Goal: Information Seeking & Learning: Learn about a topic

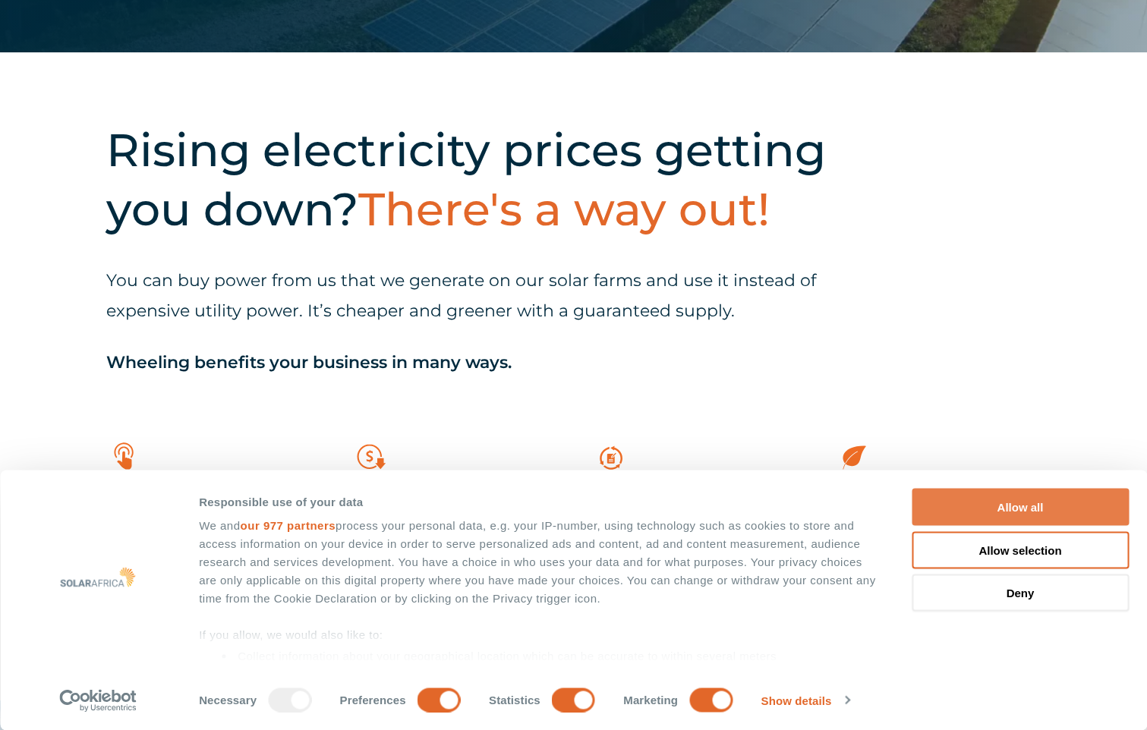
click at [994, 506] on button "Allow all" at bounding box center [1020, 507] width 217 height 37
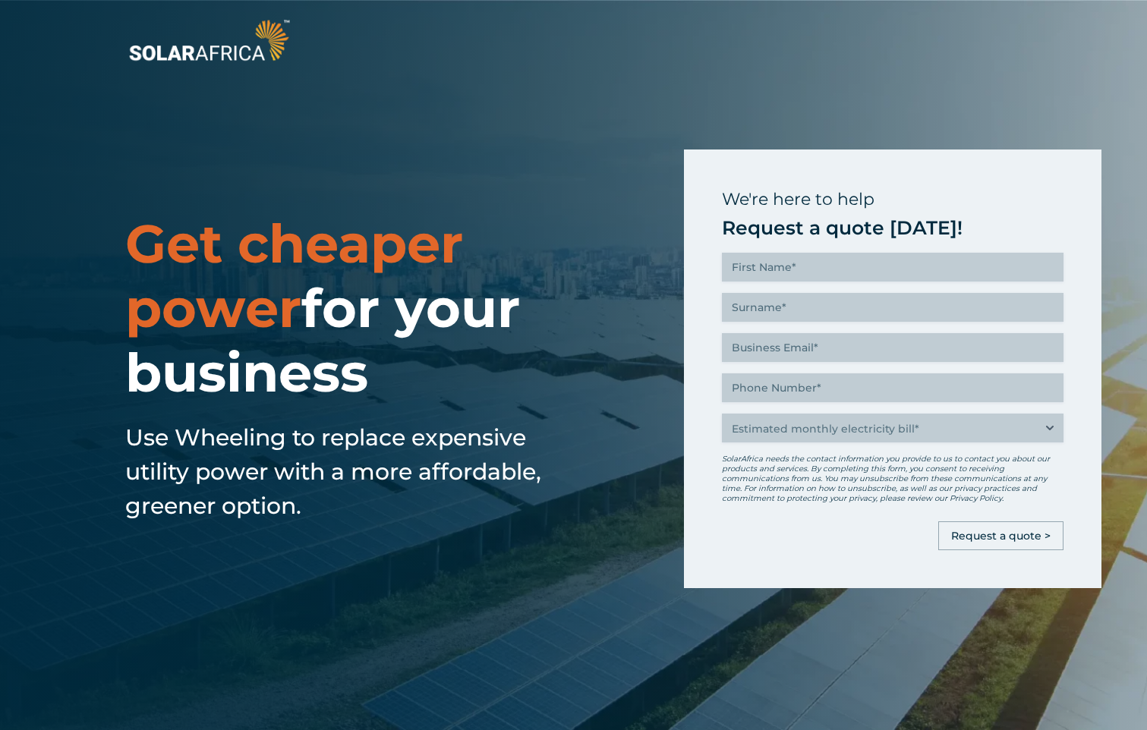
click at [253, 57] on img at bounding box center [209, 40] width 168 height 50
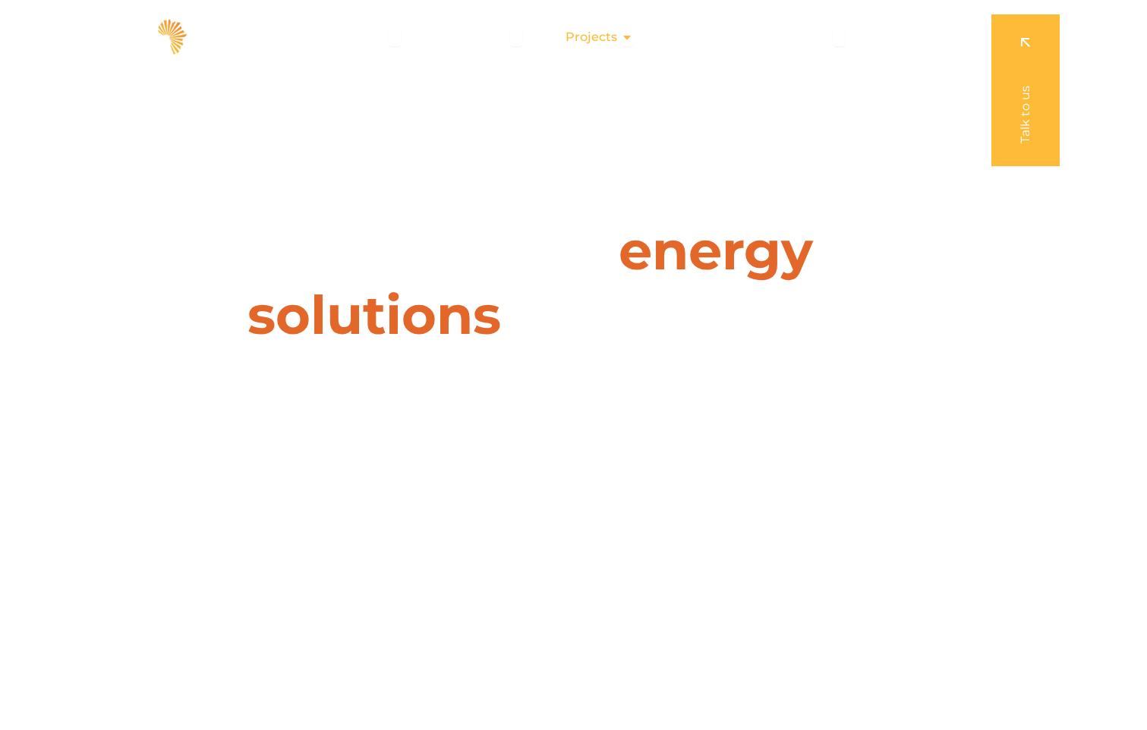
click at [617, 39] on span "Projects" at bounding box center [592, 37] width 52 height 18
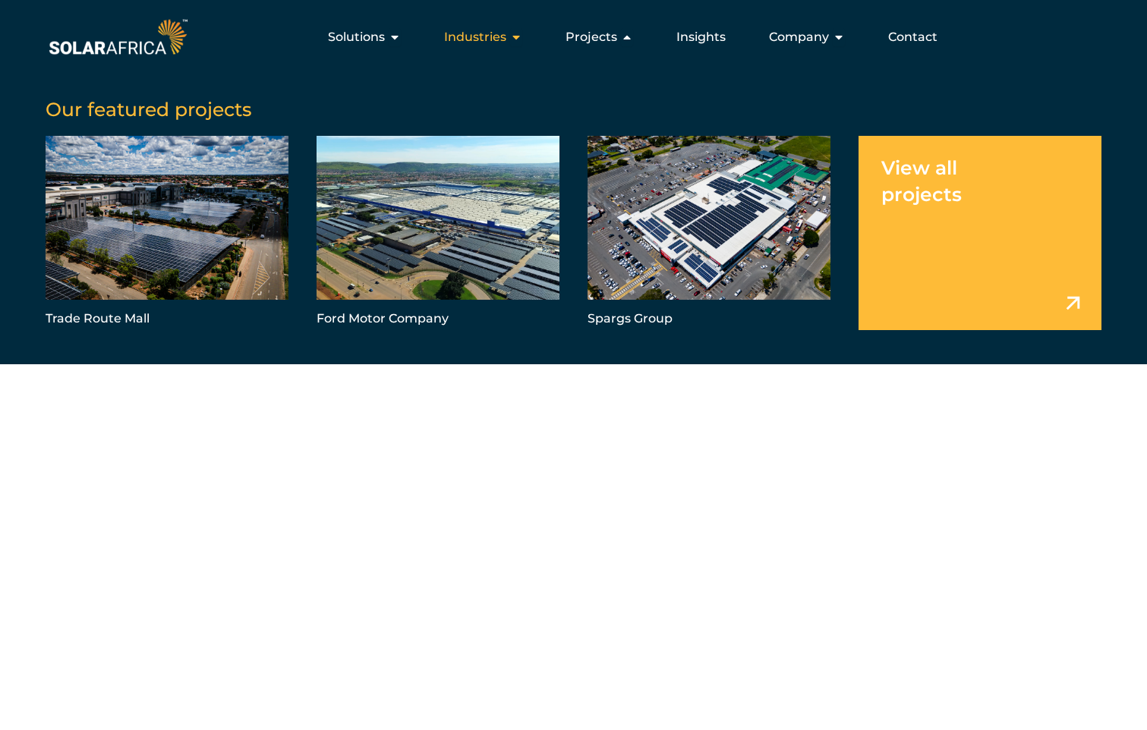
click at [506, 40] on span "Industries" at bounding box center [475, 37] width 62 height 18
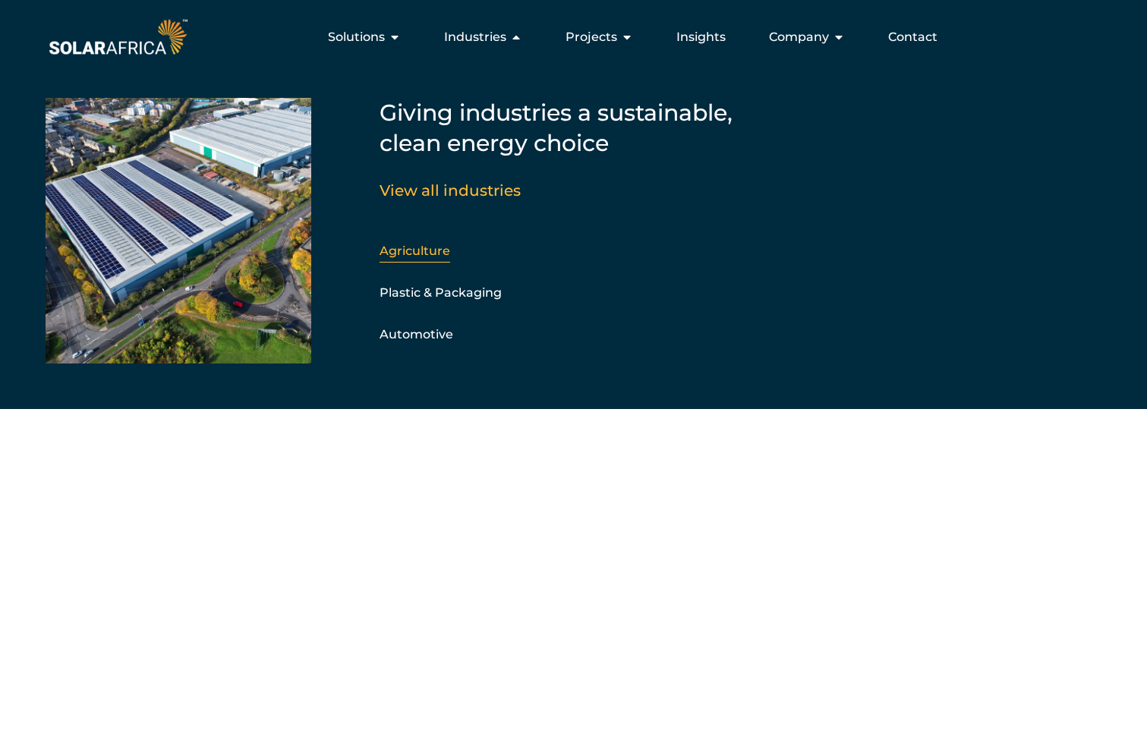
click at [427, 250] on link "Agriculture" at bounding box center [415, 251] width 71 height 14
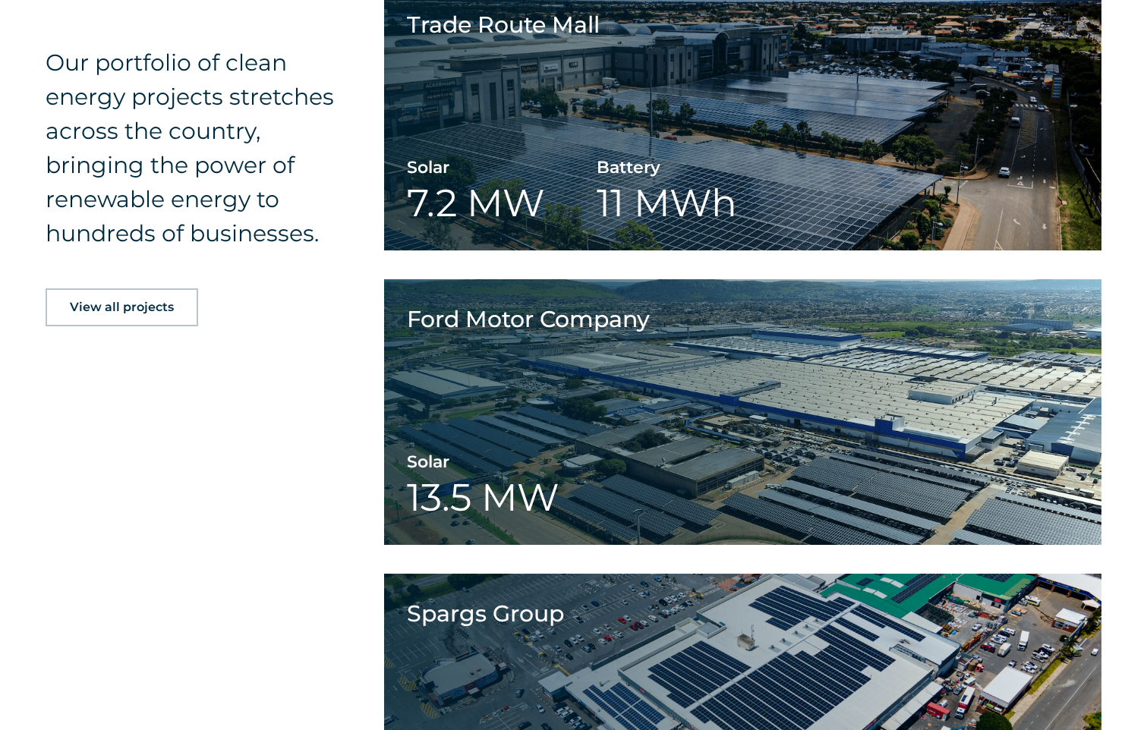
scroll to position [1932, 0]
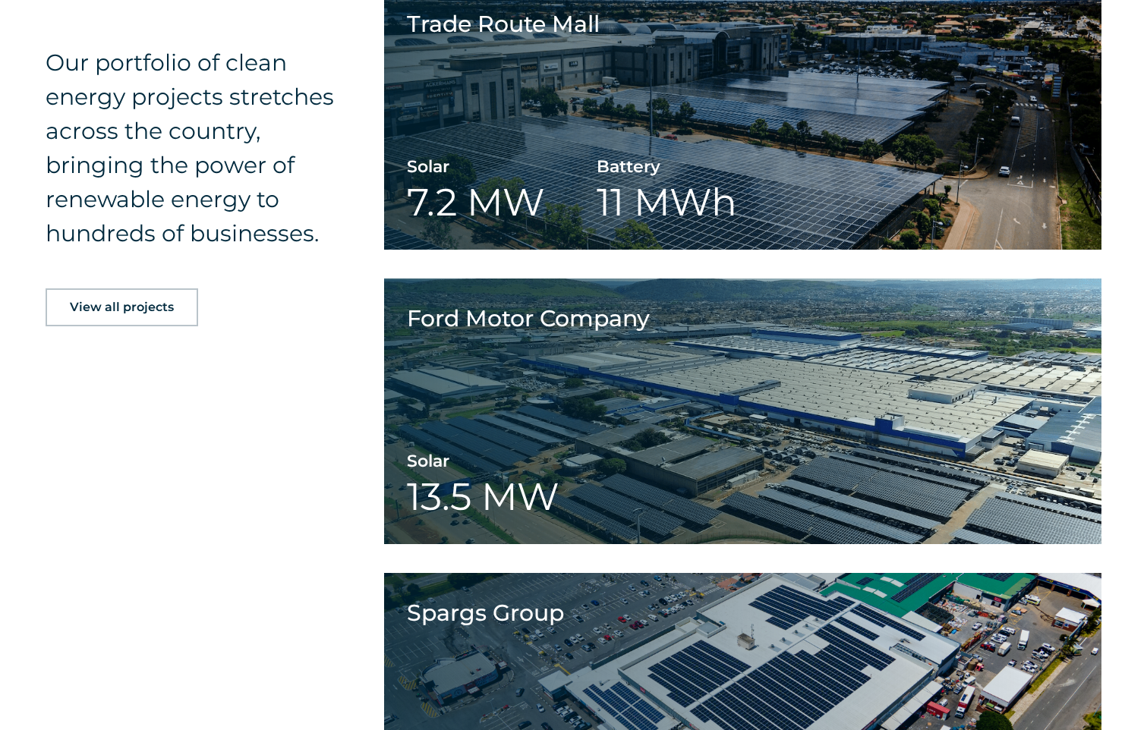
click at [137, 311] on span "View all projects" at bounding box center [122, 307] width 104 height 12
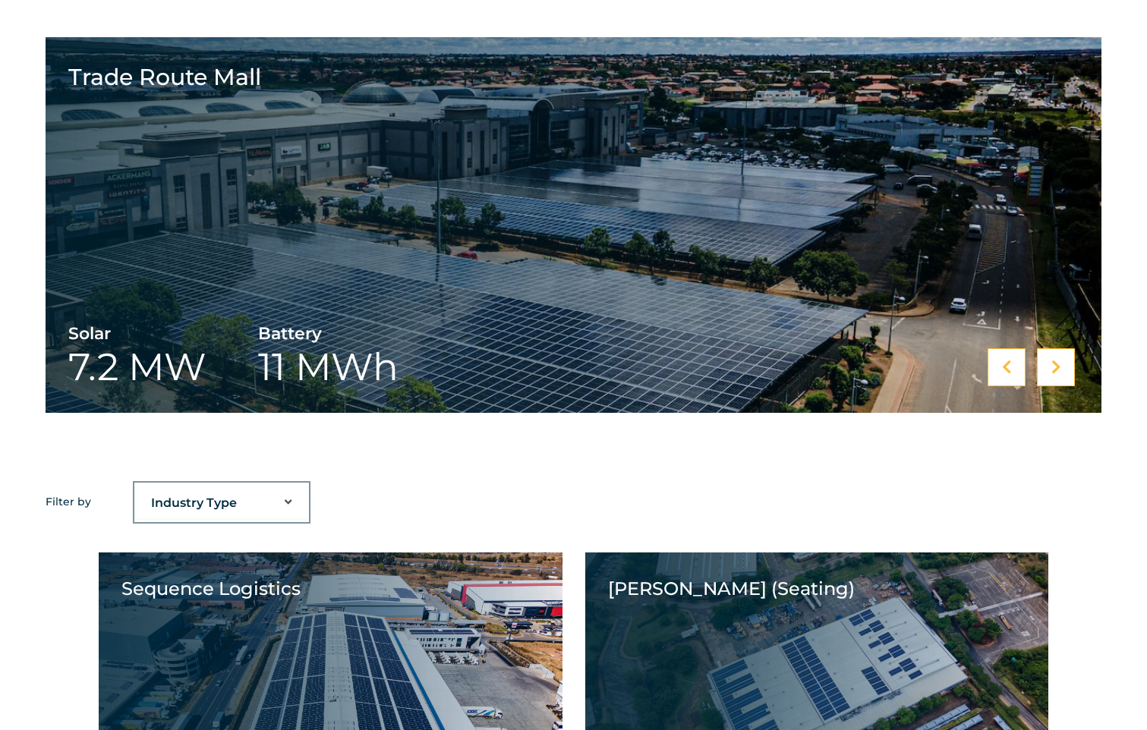
click at [1054, 360] on icon at bounding box center [1057, 367] width 10 height 15
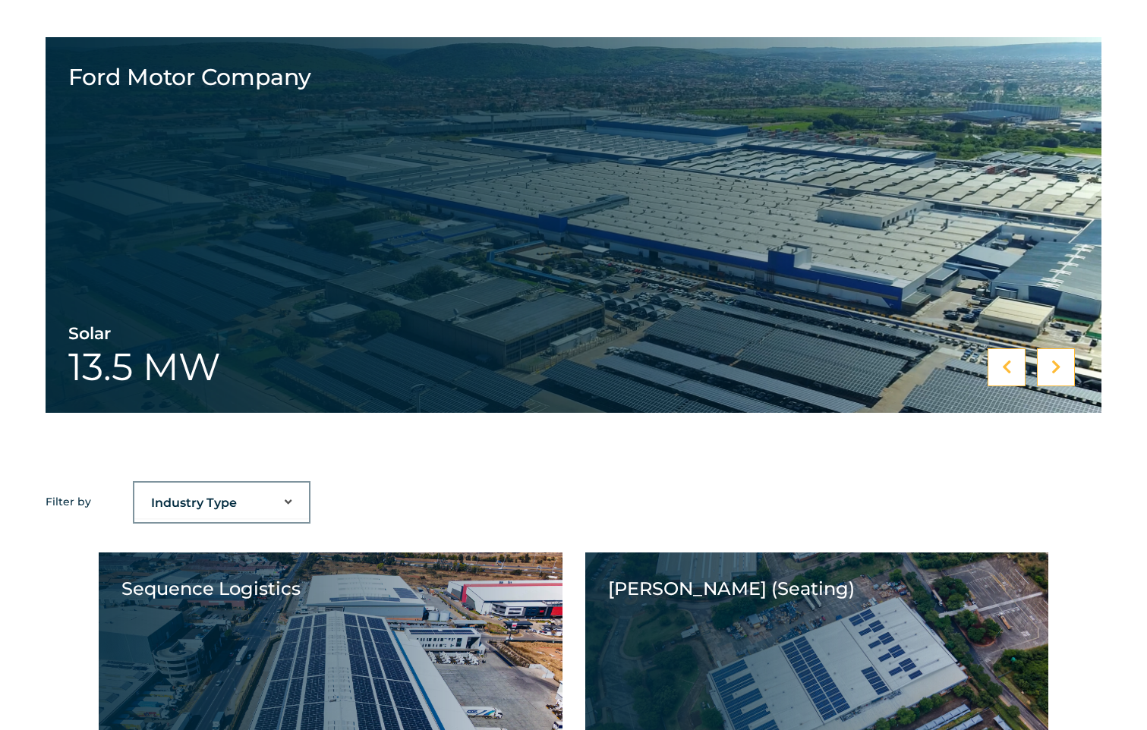
click at [1054, 360] on icon at bounding box center [1057, 367] width 10 height 15
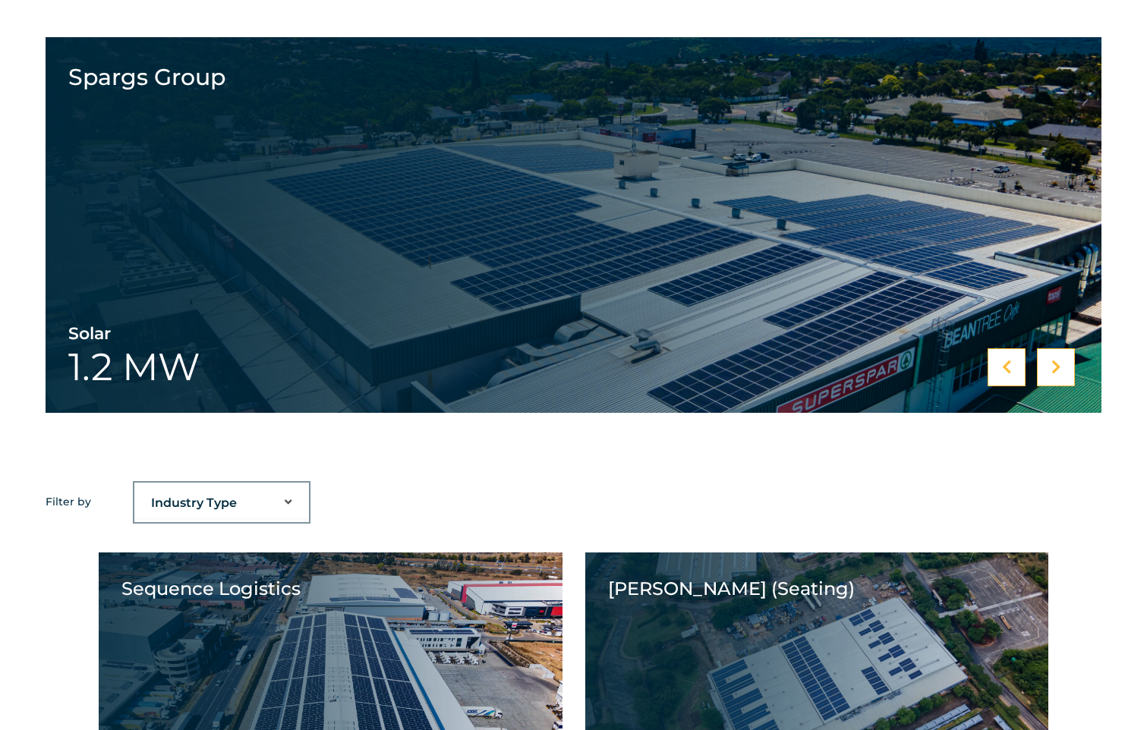
click at [1054, 360] on icon at bounding box center [1057, 367] width 10 height 15
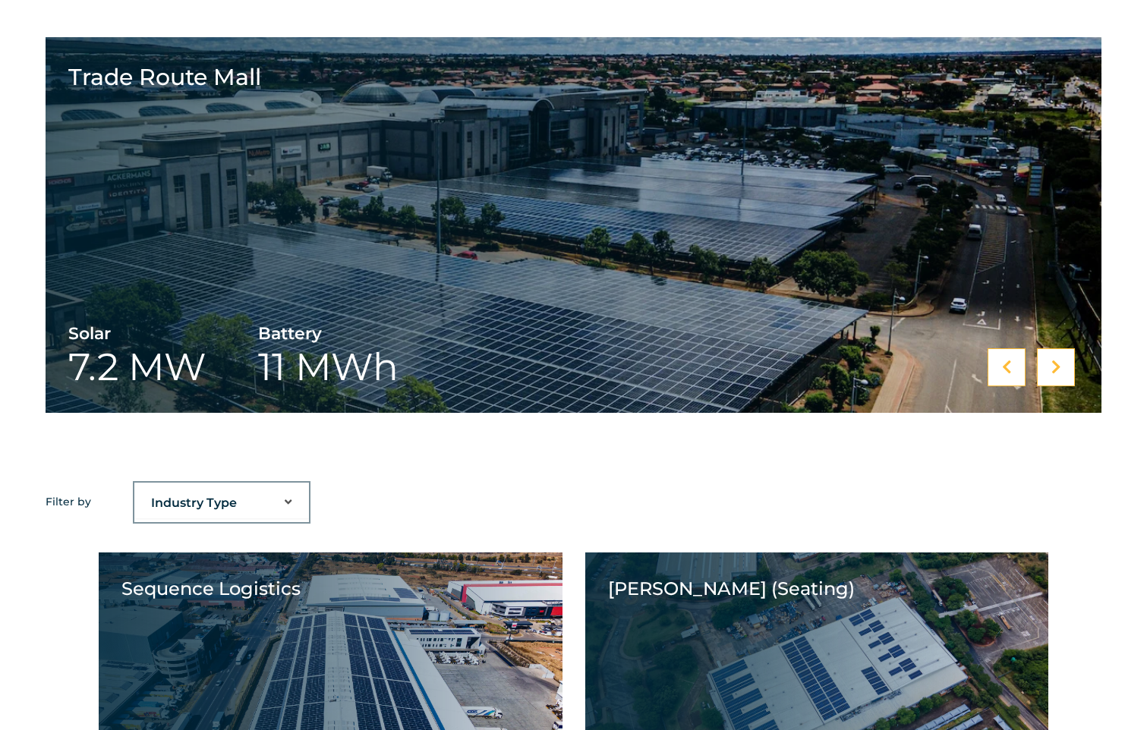
click at [1054, 360] on icon at bounding box center [1057, 367] width 10 height 15
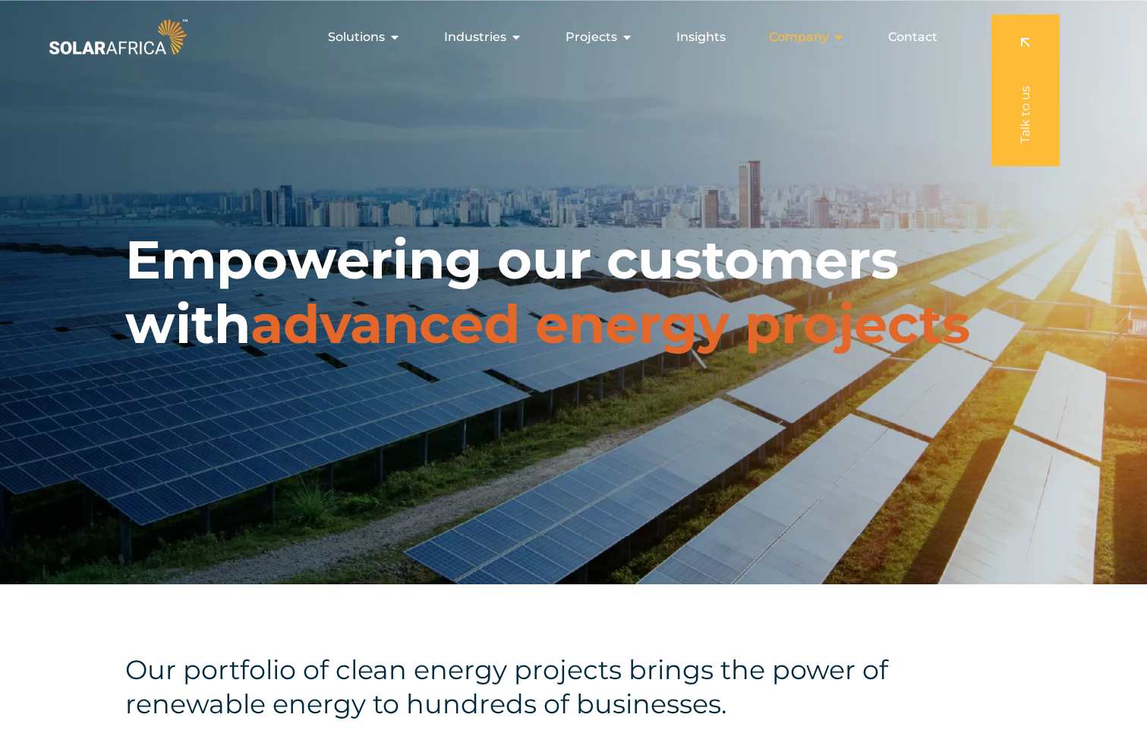
click at [799, 38] on span "Company" at bounding box center [799, 37] width 60 height 18
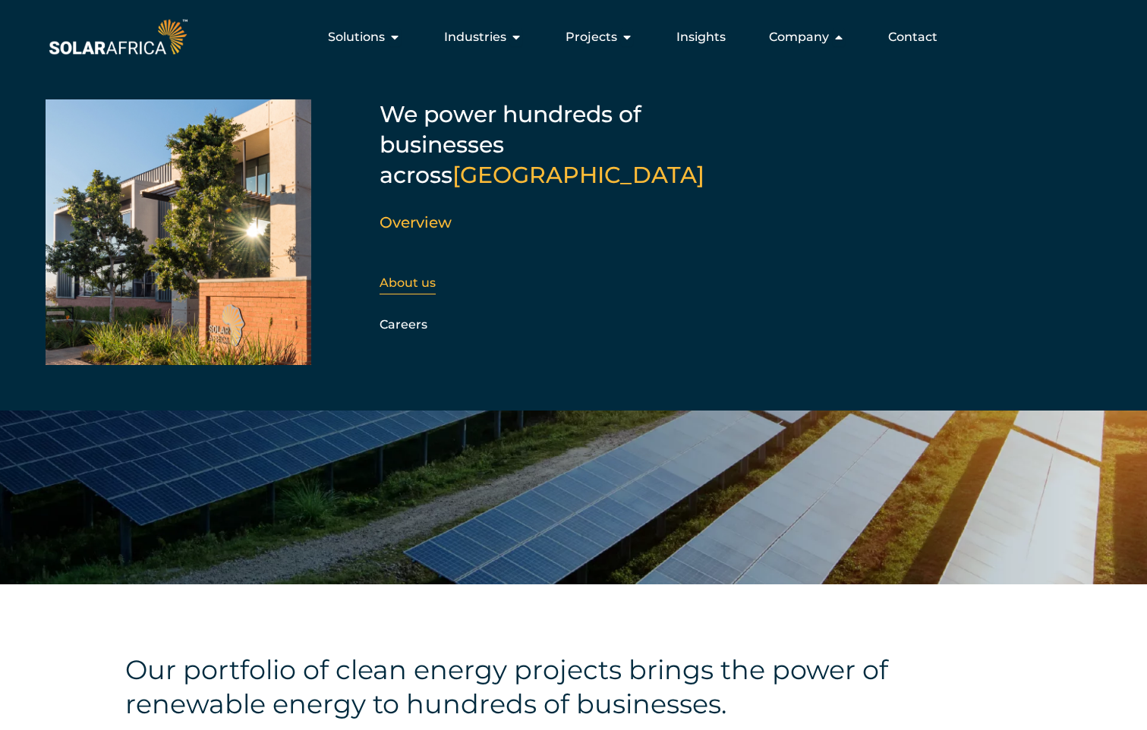
click at [427, 272] on div "About us" at bounding box center [462, 283] width 164 height 23
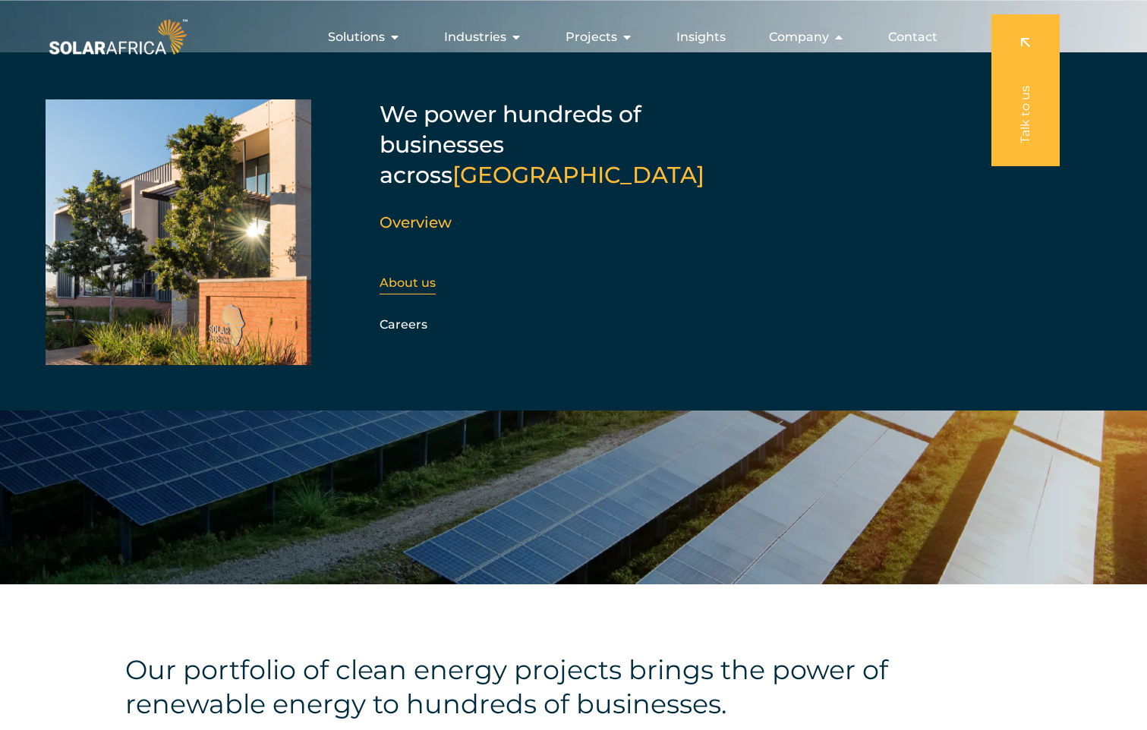
click at [408, 276] on link "About us" at bounding box center [408, 283] width 56 height 14
